Goal: Information Seeking & Learning: Learn about a topic

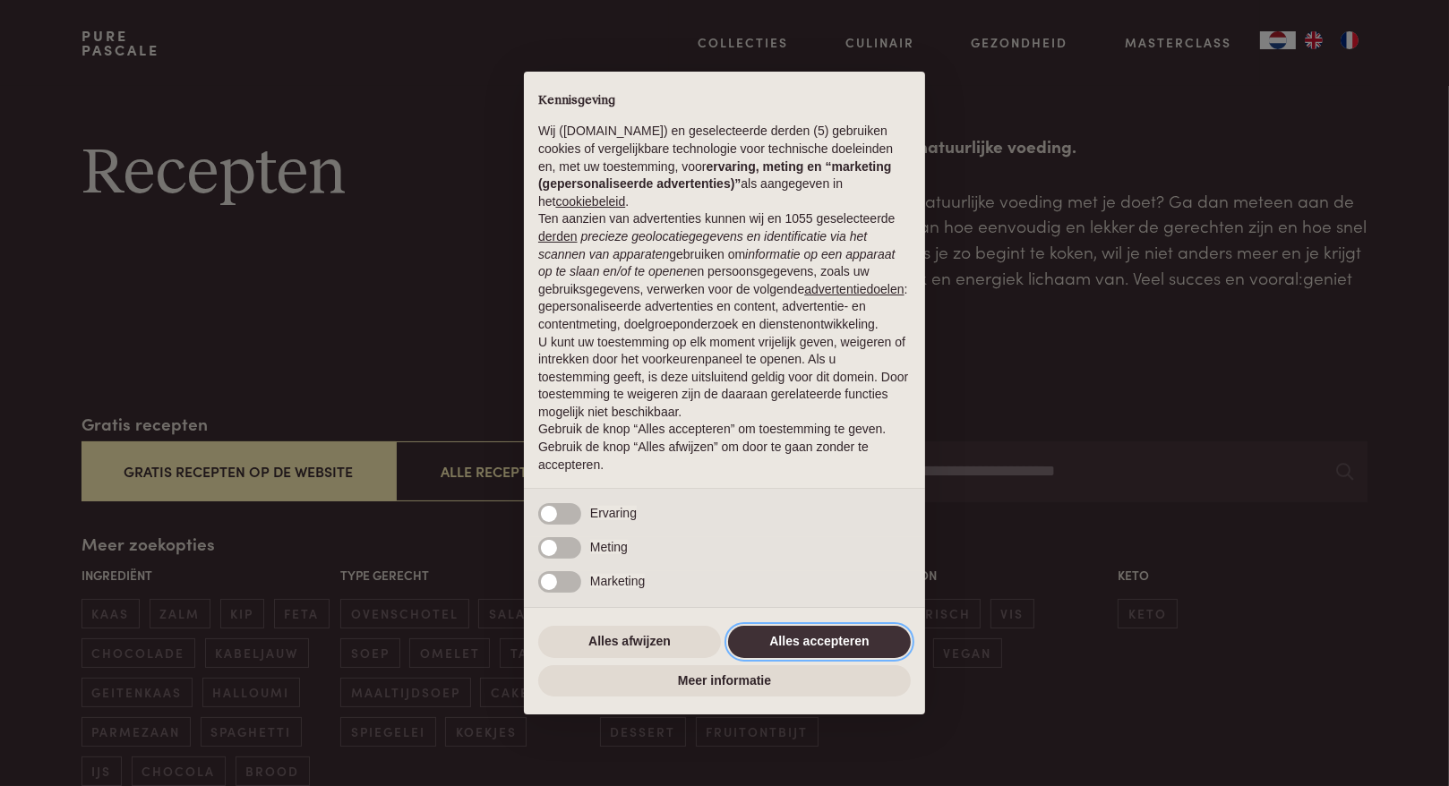
click at [841, 635] on button "Alles accepteren" at bounding box center [819, 642] width 183 height 32
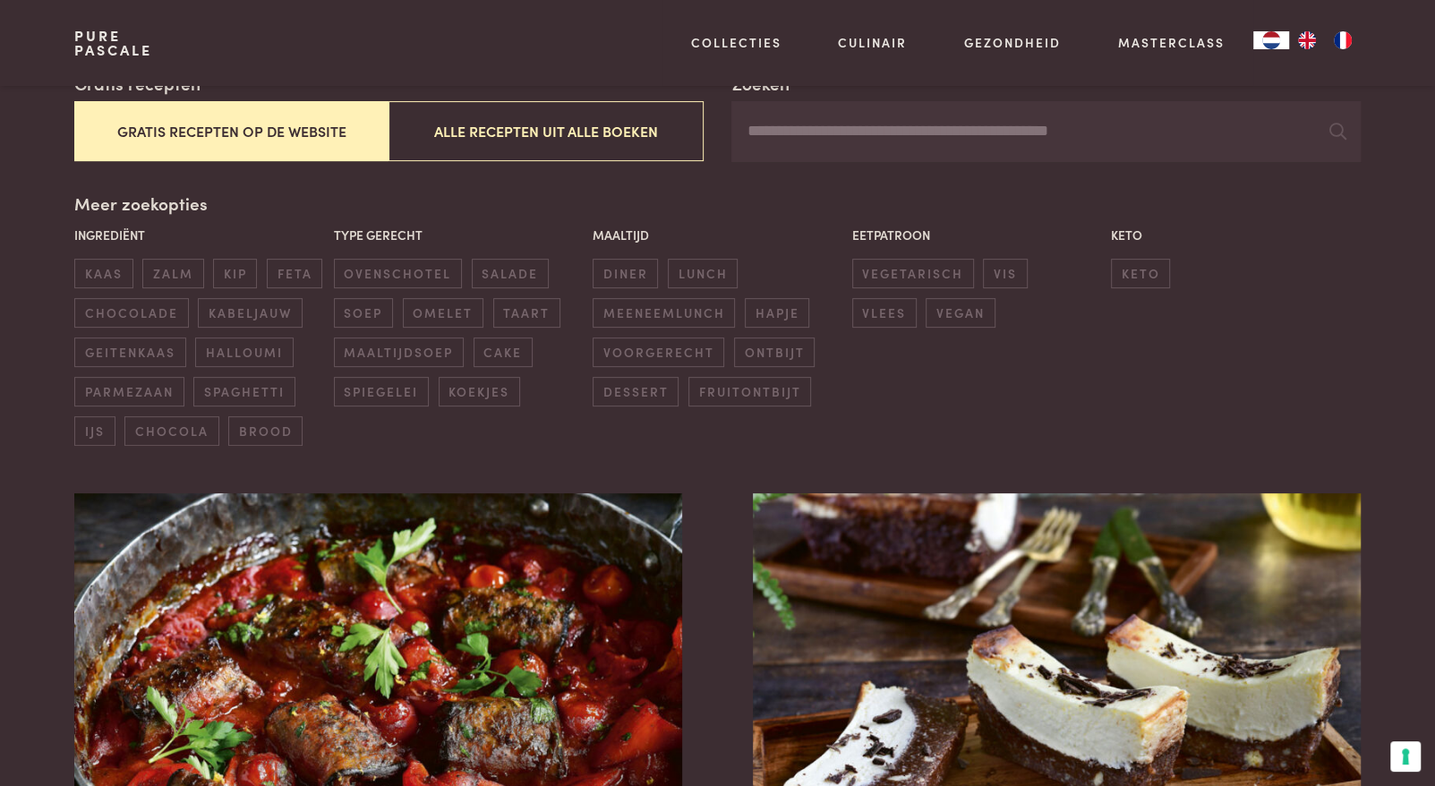
scroll to position [627, 0]
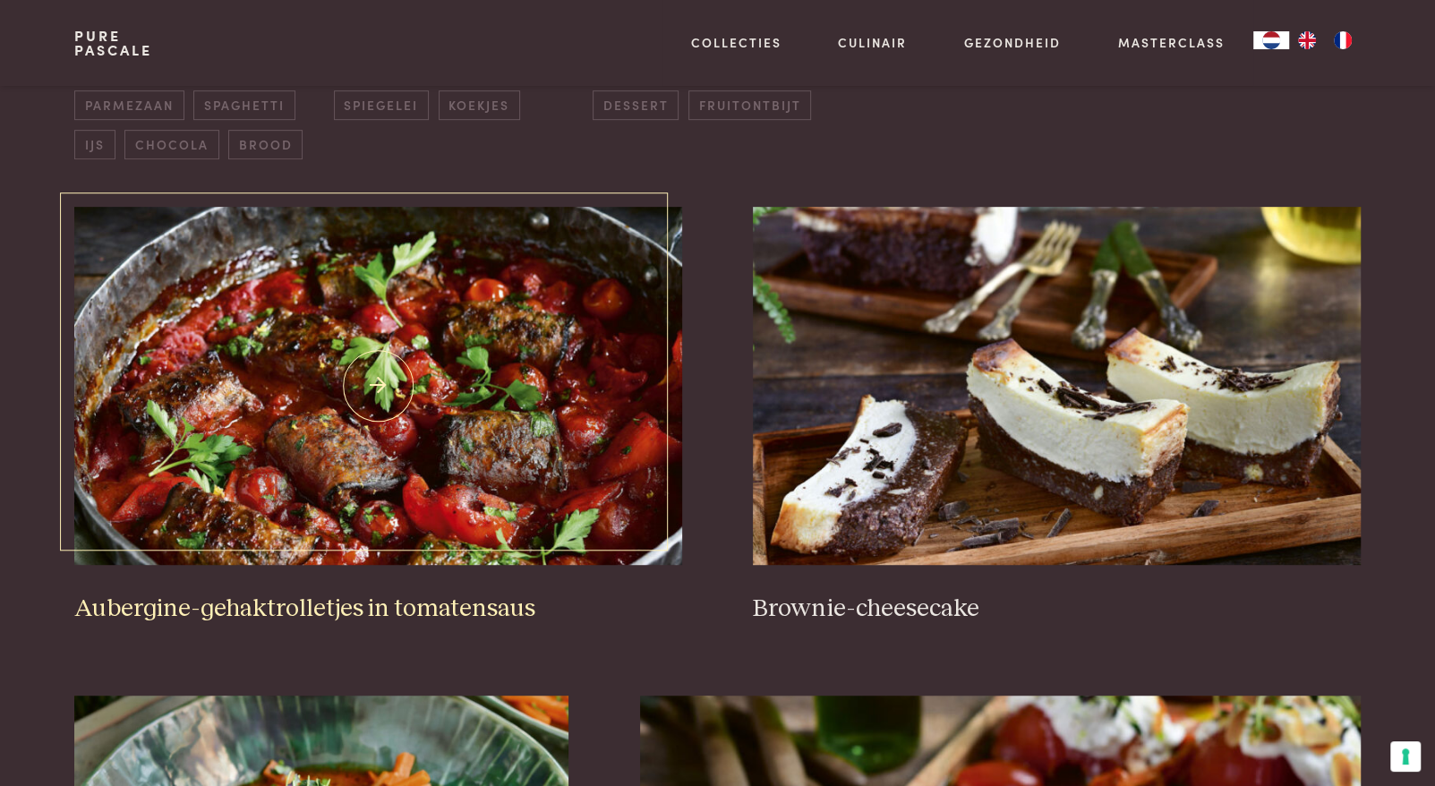
click at [444, 376] on img at bounding box center [377, 386] width 607 height 358
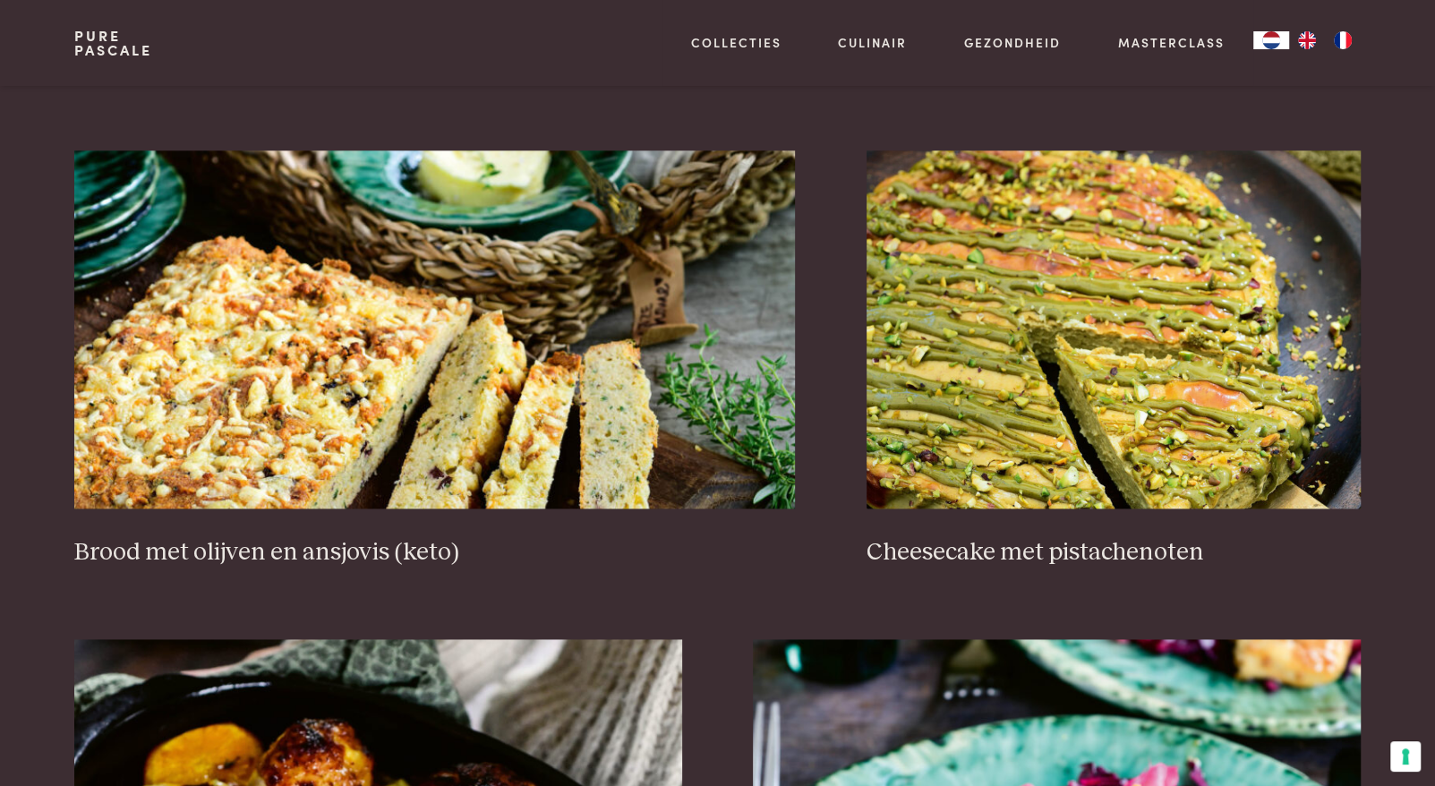
scroll to position [1701, 0]
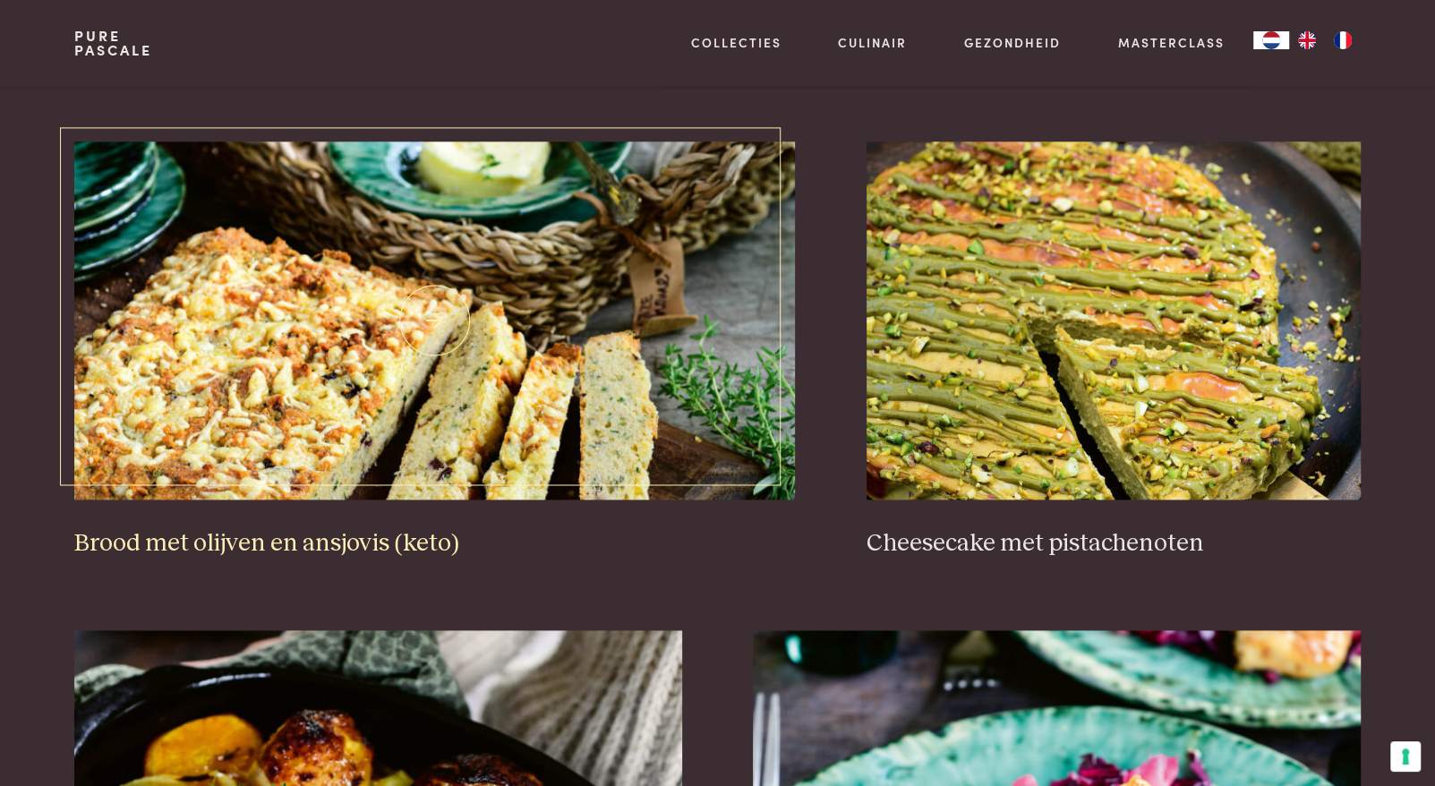
click at [389, 282] on img at bounding box center [434, 320] width 721 height 358
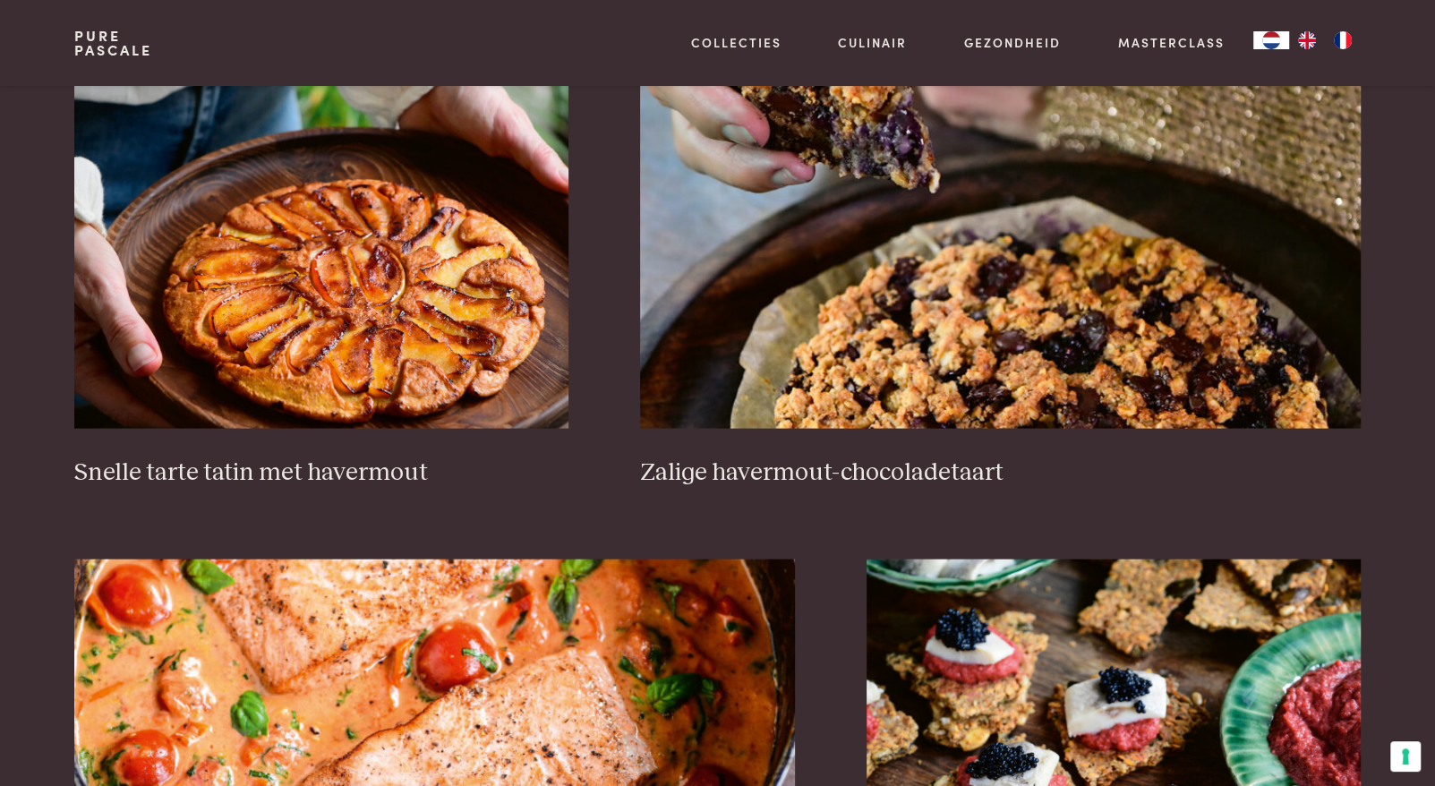
scroll to position [2775, 0]
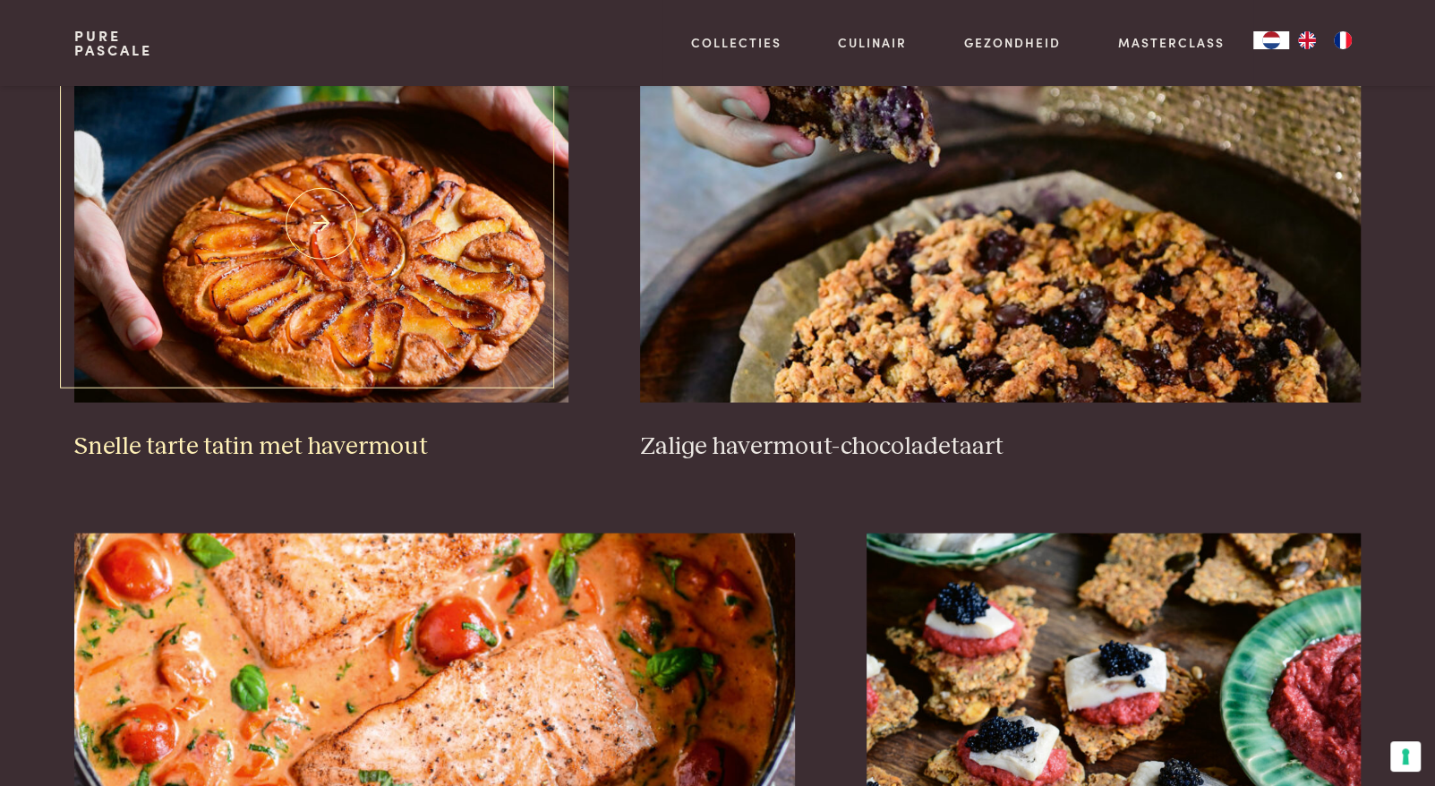
click at [400, 244] on img at bounding box center [321, 224] width 494 height 358
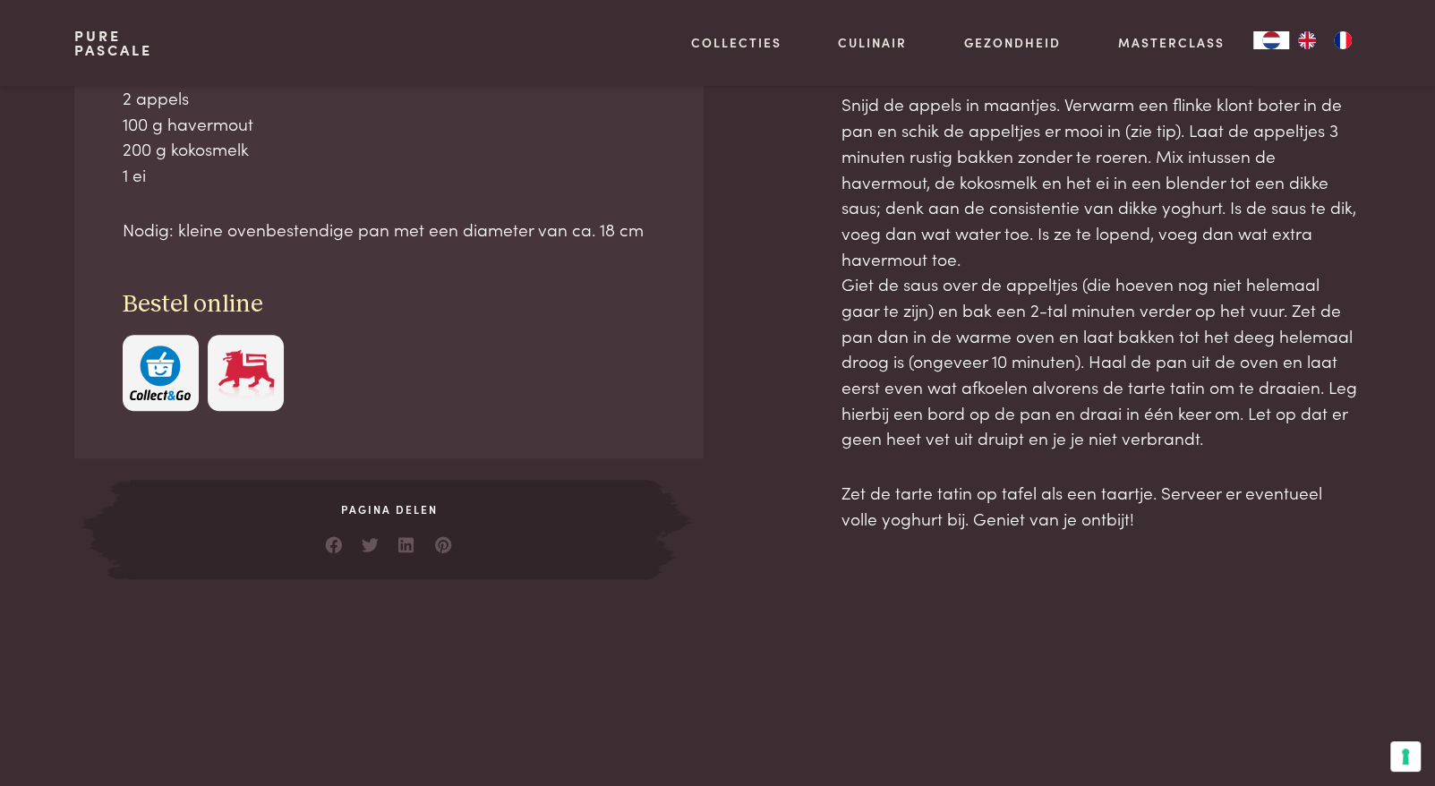
scroll to position [895, 0]
